Goal: Use online tool/utility: Utilize a website feature to perform a specific function

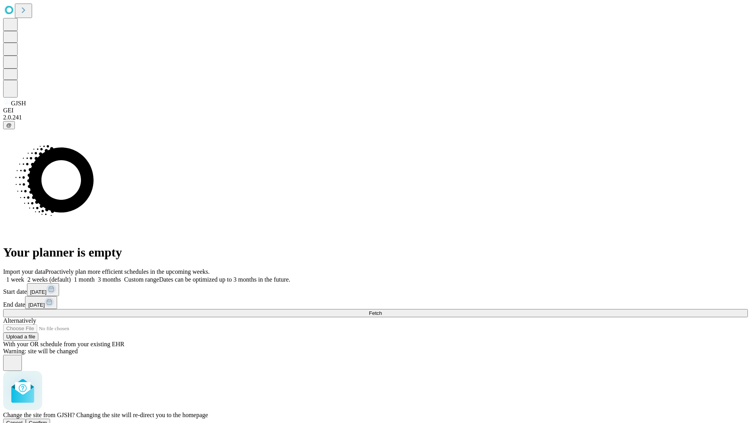
click at [47, 420] on span "Confirm" at bounding box center [38, 423] width 18 height 6
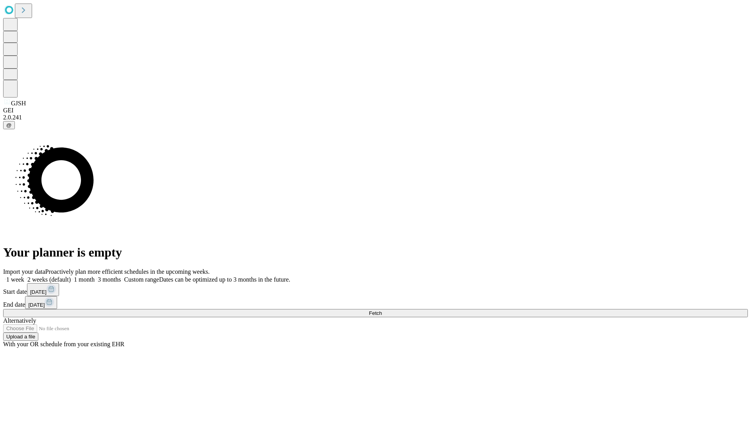
click at [95, 276] on label "1 month" at bounding box center [83, 279] width 24 height 7
click at [382, 310] on span "Fetch" at bounding box center [375, 313] width 13 height 6
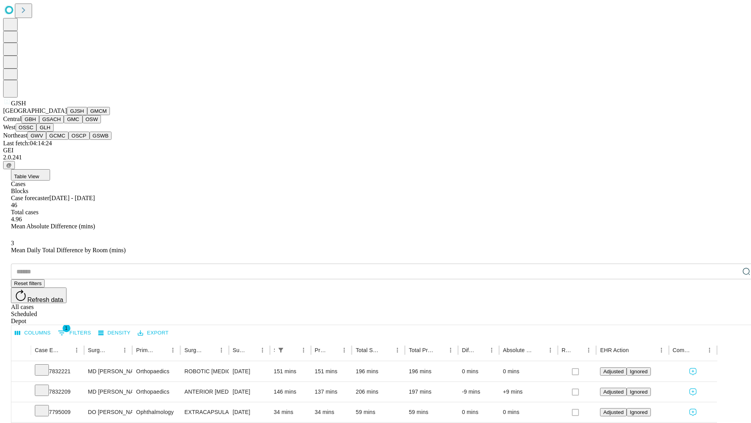
click at [87, 115] on button "GMCM" at bounding box center [98, 111] width 23 height 8
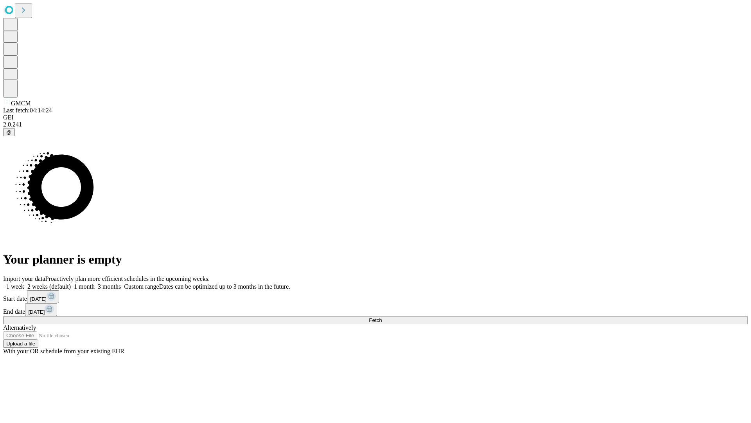
click at [95, 283] on label "1 month" at bounding box center [83, 286] width 24 height 7
click at [382, 317] on span "Fetch" at bounding box center [375, 320] width 13 height 6
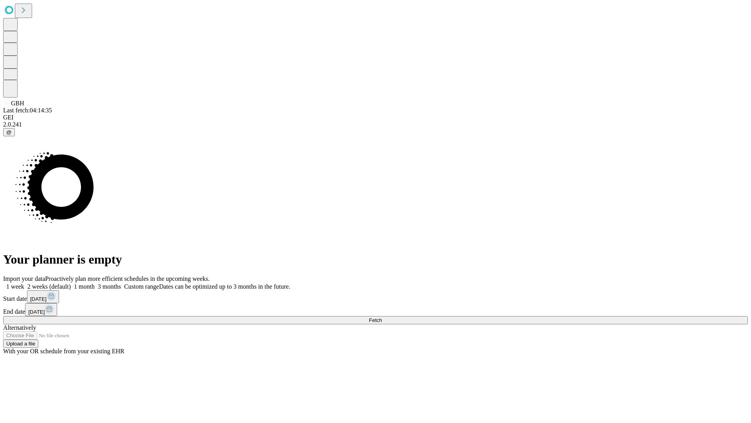
click at [95, 283] on label "1 month" at bounding box center [83, 286] width 24 height 7
click at [382, 317] on span "Fetch" at bounding box center [375, 320] width 13 height 6
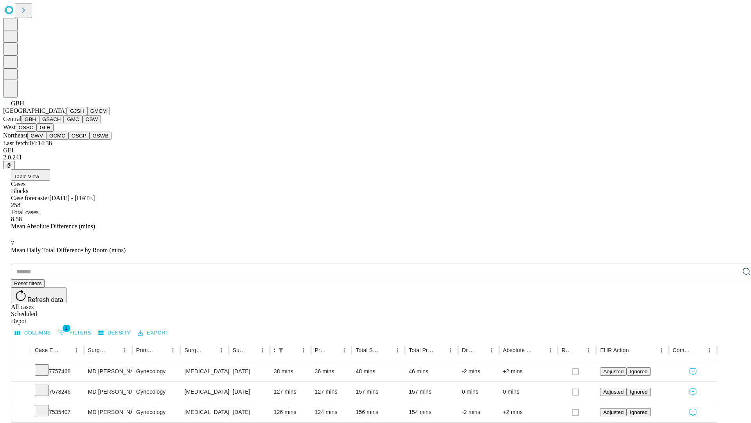
click at [61, 123] on button "GSACH" at bounding box center [51, 119] width 25 height 8
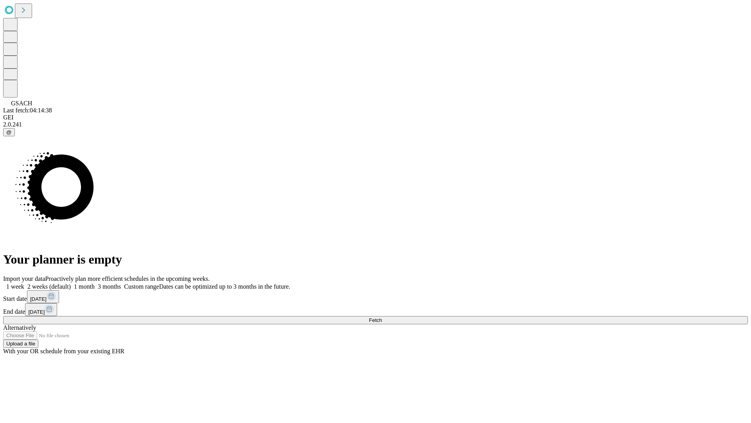
click at [95, 283] on label "1 month" at bounding box center [83, 286] width 24 height 7
click at [382, 317] on span "Fetch" at bounding box center [375, 320] width 13 height 6
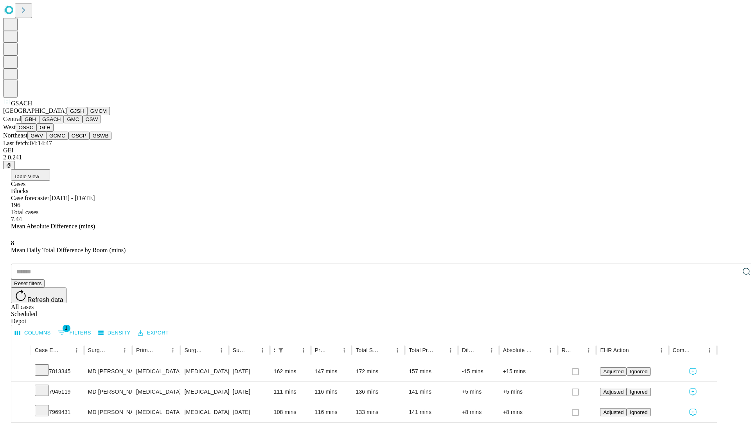
click at [64, 123] on button "GMC" at bounding box center [73, 119] width 18 height 8
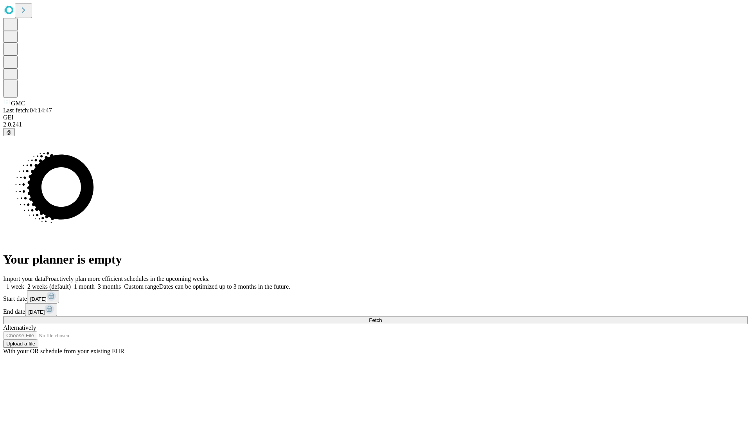
click at [95, 283] on label "1 month" at bounding box center [83, 286] width 24 height 7
click at [382, 317] on span "Fetch" at bounding box center [375, 320] width 13 height 6
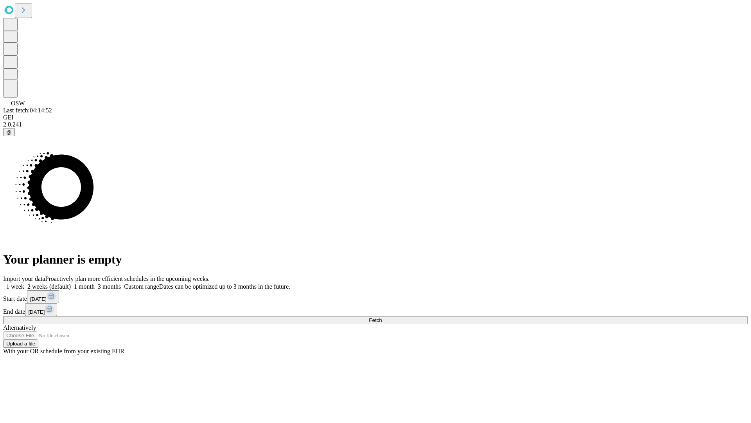
click at [382, 317] on span "Fetch" at bounding box center [375, 320] width 13 height 6
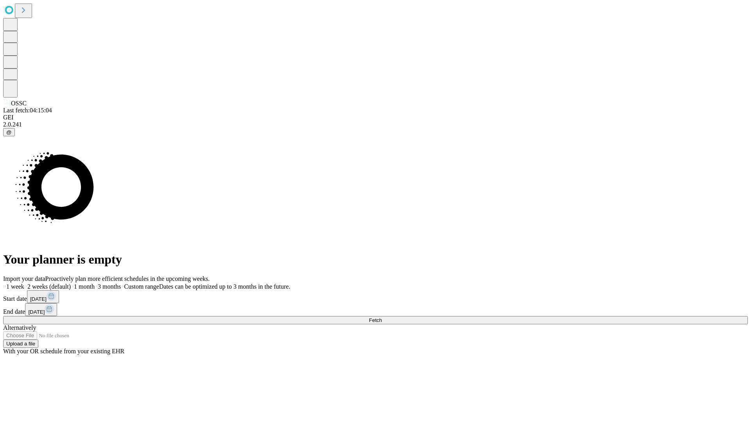
click at [382, 317] on span "Fetch" at bounding box center [375, 320] width 13 height 6
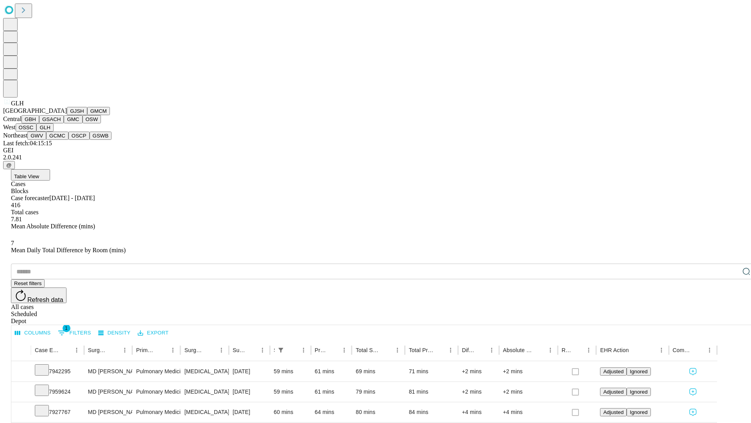
click at [46, 140] on button "GWV" at bounding box center [36, 136] width 19 height 8
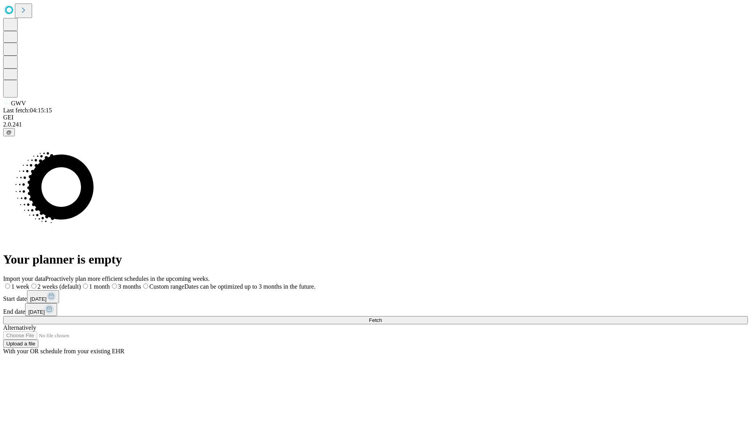
click at [110, 283] on label "1 month" at bounding box center [95, 286] width 29 height 7
click at [382, 317] on span "Fetch" at bounding box center [375, 320] width 13 height 6
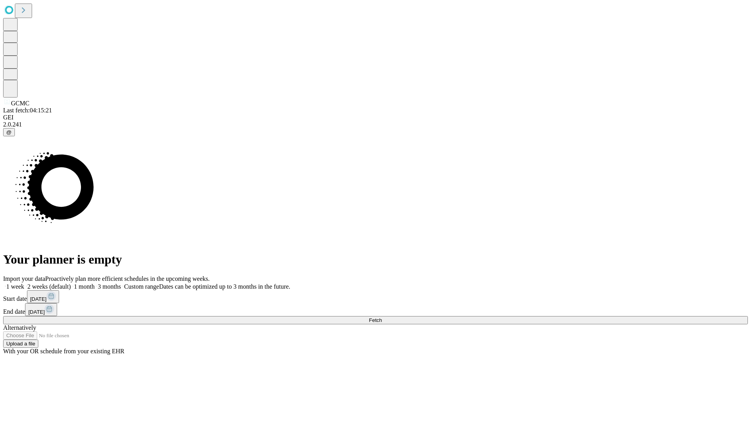
click at [95, 283] on label "1 month" at bounding box center [83, 286] width 24 height 7
click at [382, 317] on span "Fetch" at bounding box center [375, 320] width 13 height 6
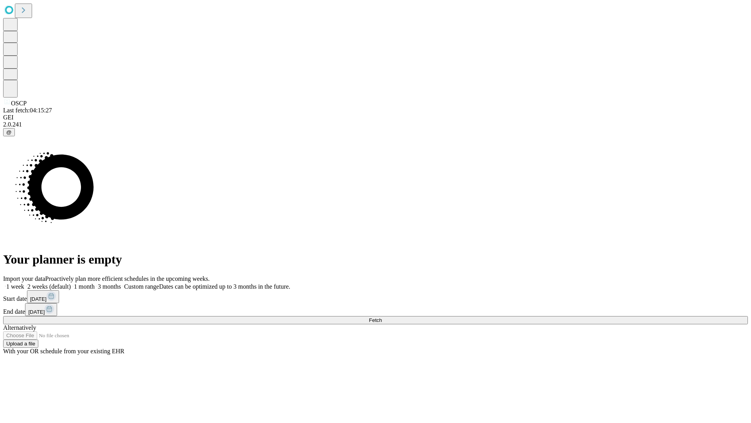
click at [95, 283] on label "1 month" at bounding box center [83, 286] width 24 height 7
click at [382, 317] on span "Fetch" at bounding box center [375, 320] width 13 height 6
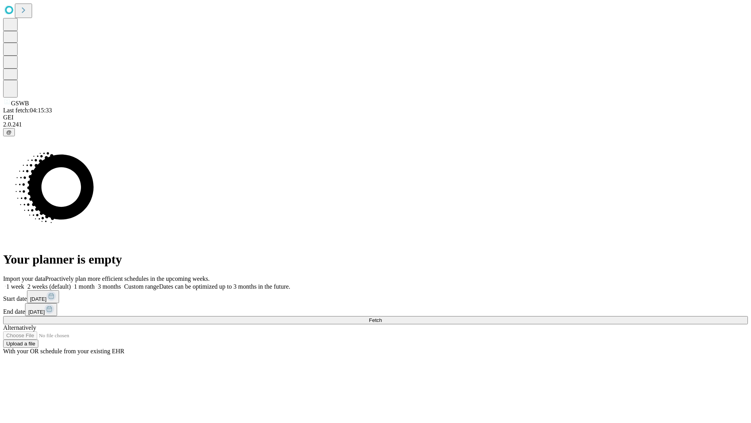
click at [95, 283] on label "1 month" at bounding box center [83, 286] width 24 height 7
click at [382, 317] on span "Fetch" at bounding box center [375, 320] width 13 height 6
